Goal: Download file/media

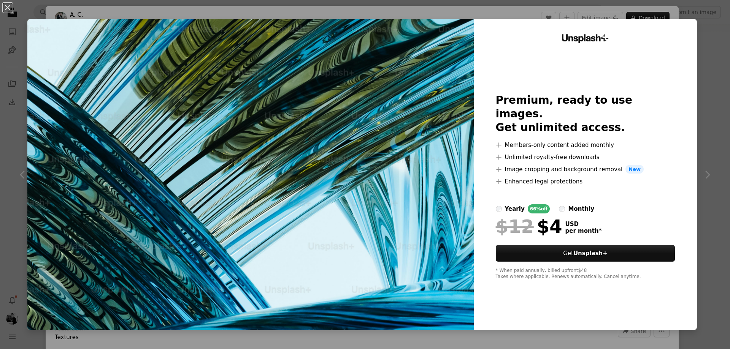
scroll to position [76, 0]
click at [506, 204] on div "yearly" at bounding box center [515, 208] width 20 height 9
click at [559, 204] on label "monthly" at bounding box center [576, 208] width 35 height 9
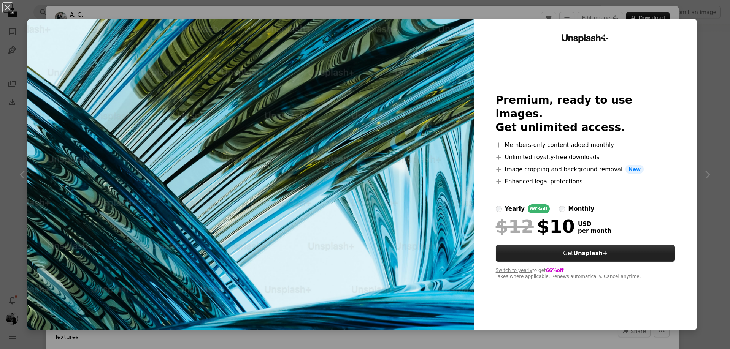
click at [563, 247] on link "Get Unsplash+" at bounding box center [585, 253] width 179 height 17
